Goal: Task Accomplishment & Management: Complete application form

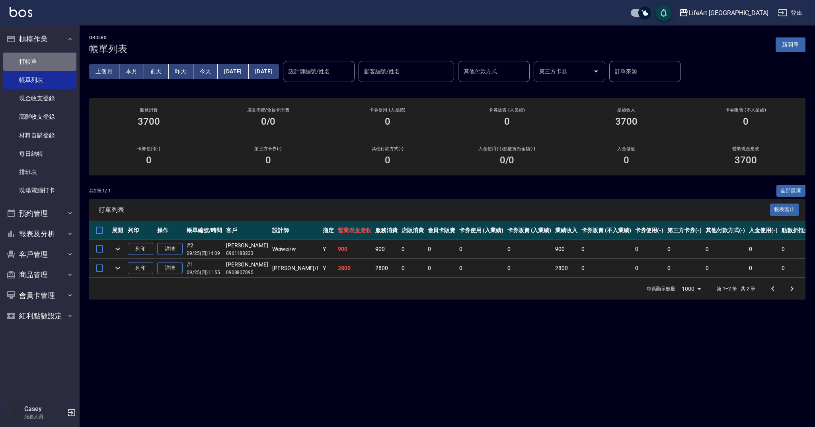
click at [49, 63] on link "打帳單" at bounding box center [39, 62] width 73 height 18
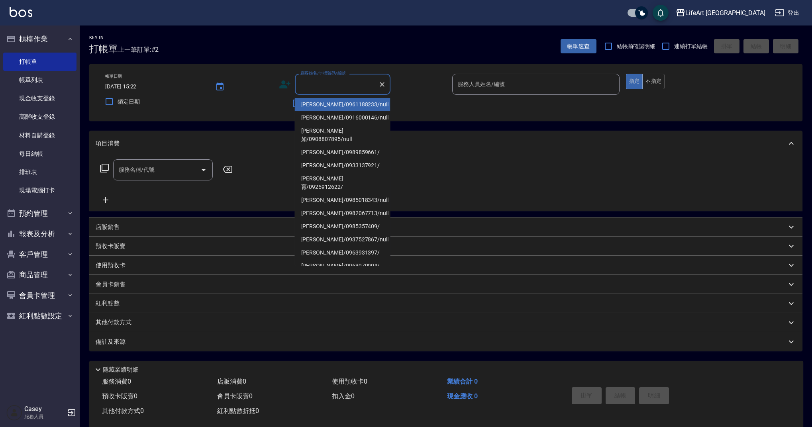
click at [326, 86] on input "顧客姓名/手機號碼/編號" at bounding box center [336, 84] width 76 height 14
click at [324, 119] on li "[PERSON_NAME]/0916000146/null" at bounding box center [343, 117] width 96 height 13
type input "[PERSON_NAME]/0916000146/null"
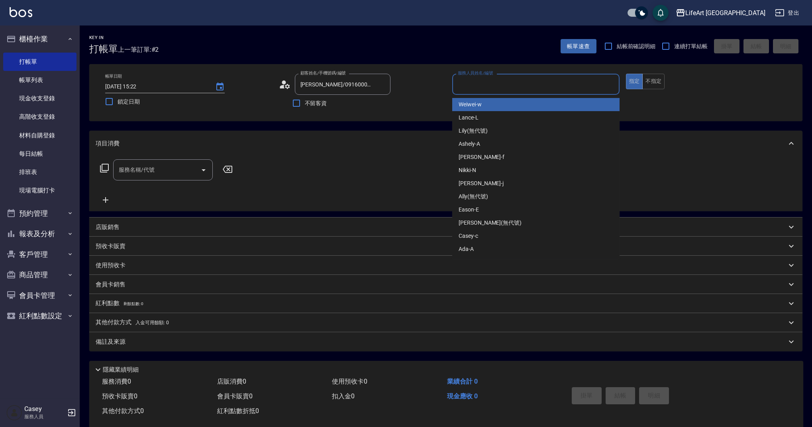
click at [500, 86] on input "服務人員姓名/編號" at bounding box center [536, 84] width 160 height 14
click at [488, 107] on div "Weiwei -w" at bounding box center [535, 104] width 167 height 13
type input "Weiwei-w"
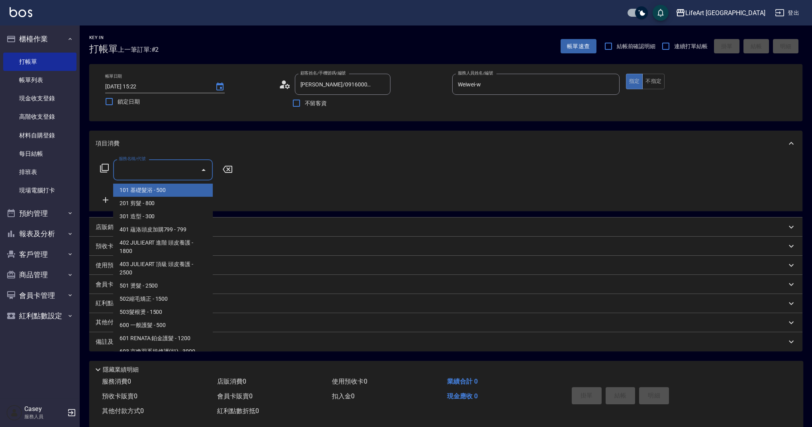
click at [152, 170] on input "服務名稱/代號" at bounding box center [157, 170] width 80 height 14
click at [141, 207] on span "201 剪髮 - 800" at bounding box center [163, 203] width 100 height 13
type input "201 剪髮(201)"
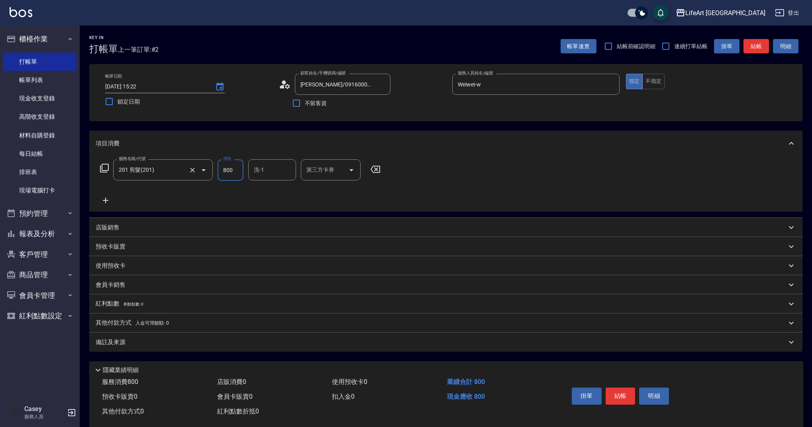
drag, startPoint x: 237, startPoint y: 171, endPoint x: 205, endPoint y: 169, distance: 31.5
click at [205, 170] on div "服務名稱/代號 201 剪髮(201) 服務名稱/代號 價格 800 價格 洗-1 洗-1 第三方卡券 第三方卡券" at bounding box center [240, 170] width 289 height 22
type input "900"
click at [280, 167] on input "洗-1" at bounding box center [272, 170] width 41 height 14
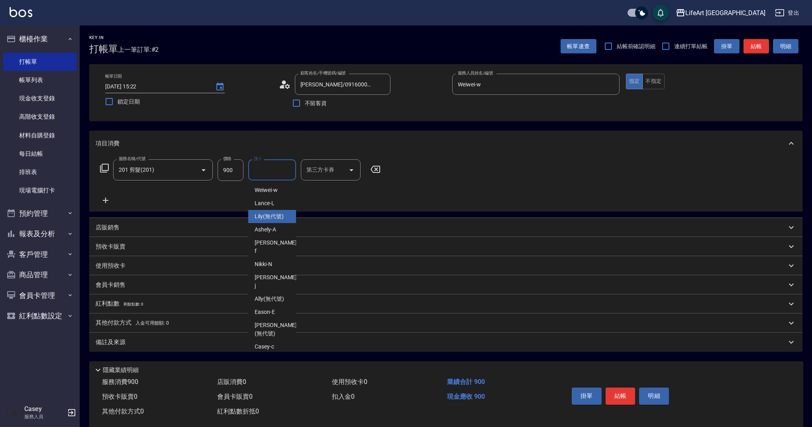
click at [281, 217] on span "Lily (無代號)" at bounding box center [268, 216] width 29 height 8
type input "Lily(無代號)"
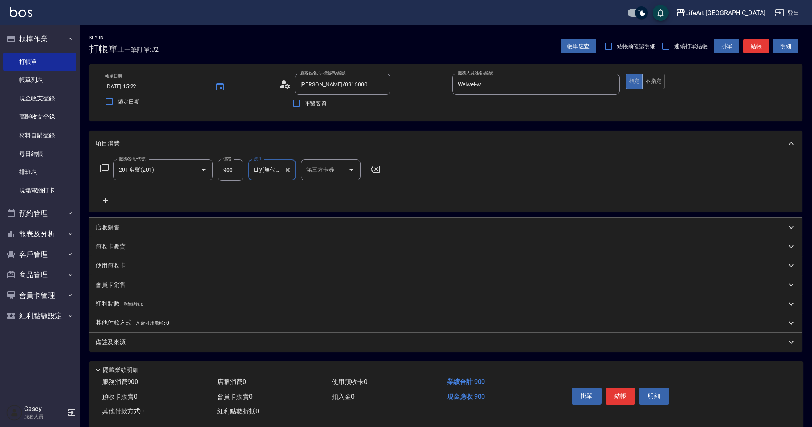
click at [127, 346] on div "備註及來源" at bounding box center [445, 341] width 713 height 19
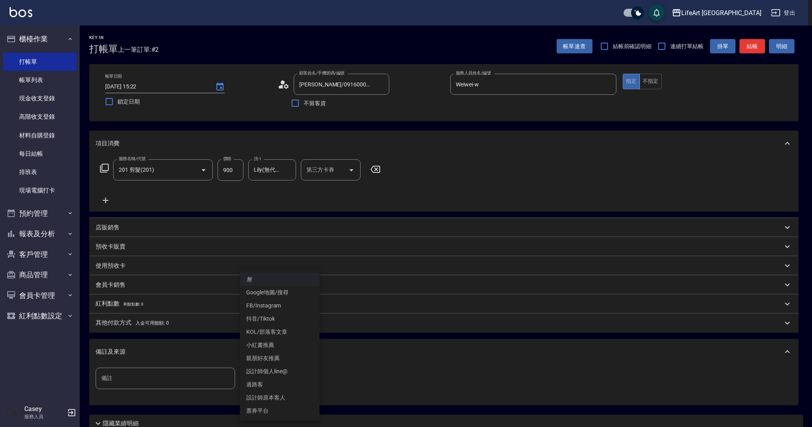
click at [288, 384] on body "LifeArt 蘆洲 登出 櫃檯作業 打帳單 帳單列表 現金收支登錄 高階收支登錄 材料自購登錄 每日結帳 排班表 現場電腦打卡 預約管理 預約管理 單日預約…" at bounding box center [406, 245] width 812 height 491
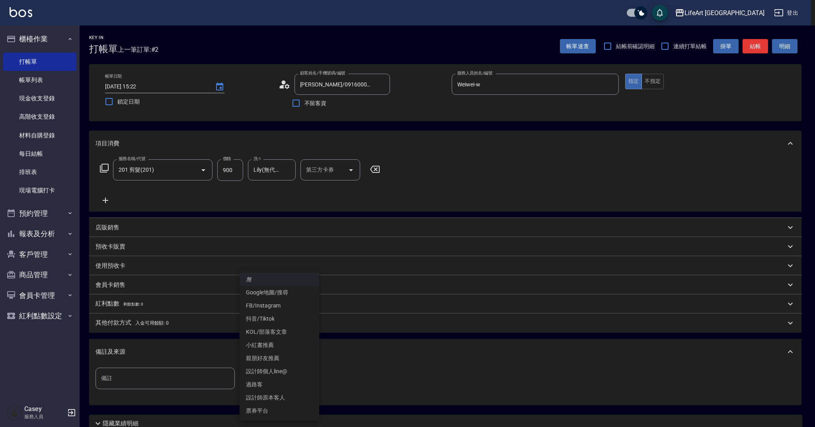
click at [281, 397] on li "設計師原本客人" at bounding box center [280, 397] width 80 height 13
type input "設計師原本客人"
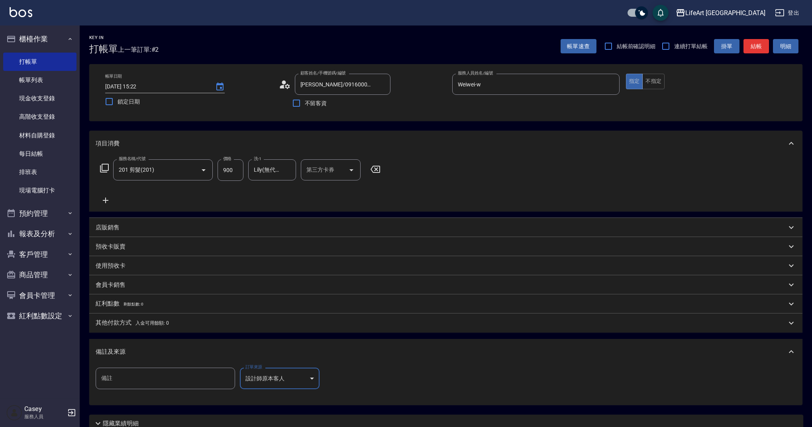
scroll to position [68, 0]
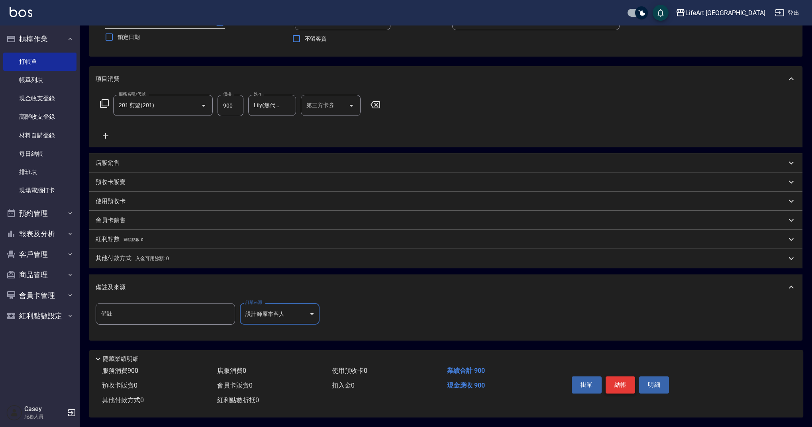
click at [620, 384] on button "結帳" at bounding box center [620, 384] width 30 height 17
